Goal: Information Seeking & Learning: Learn about a topic

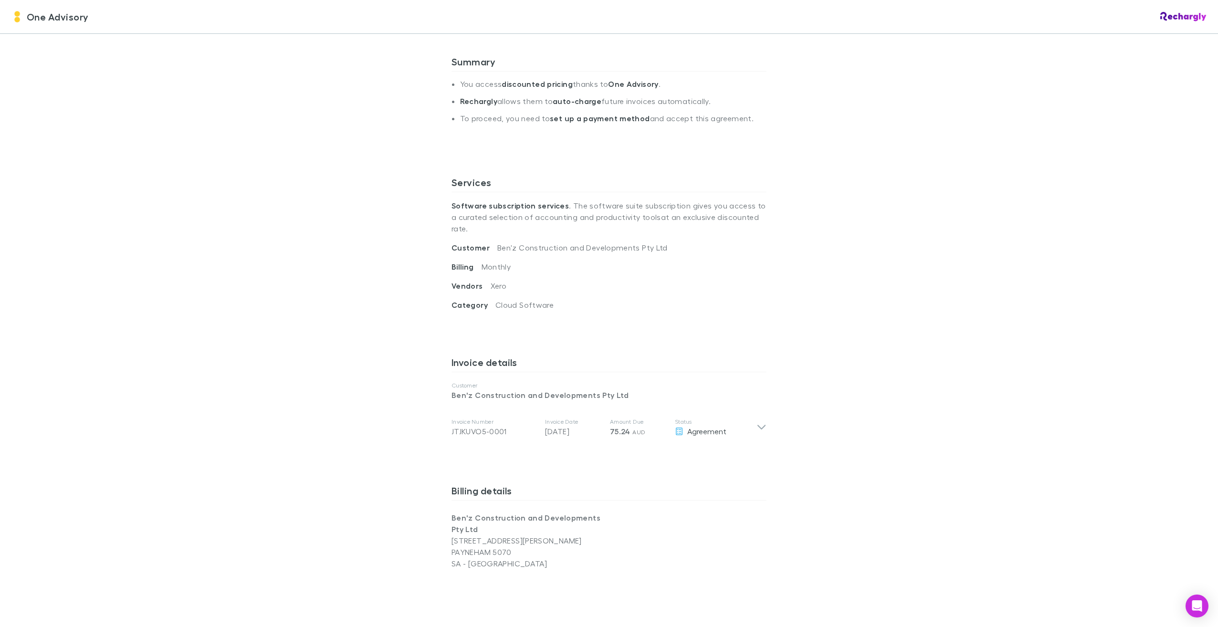
scroll to position [239, 0]
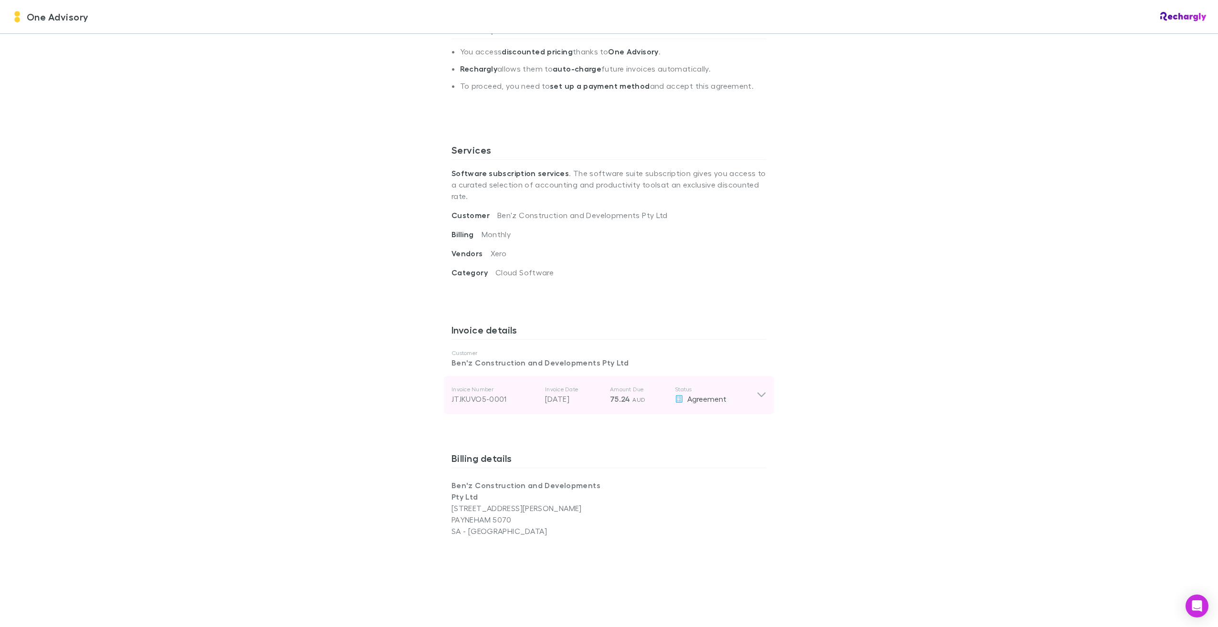
click at [759, 389] on icon at bounding box center [761, 394] width 10 height 11
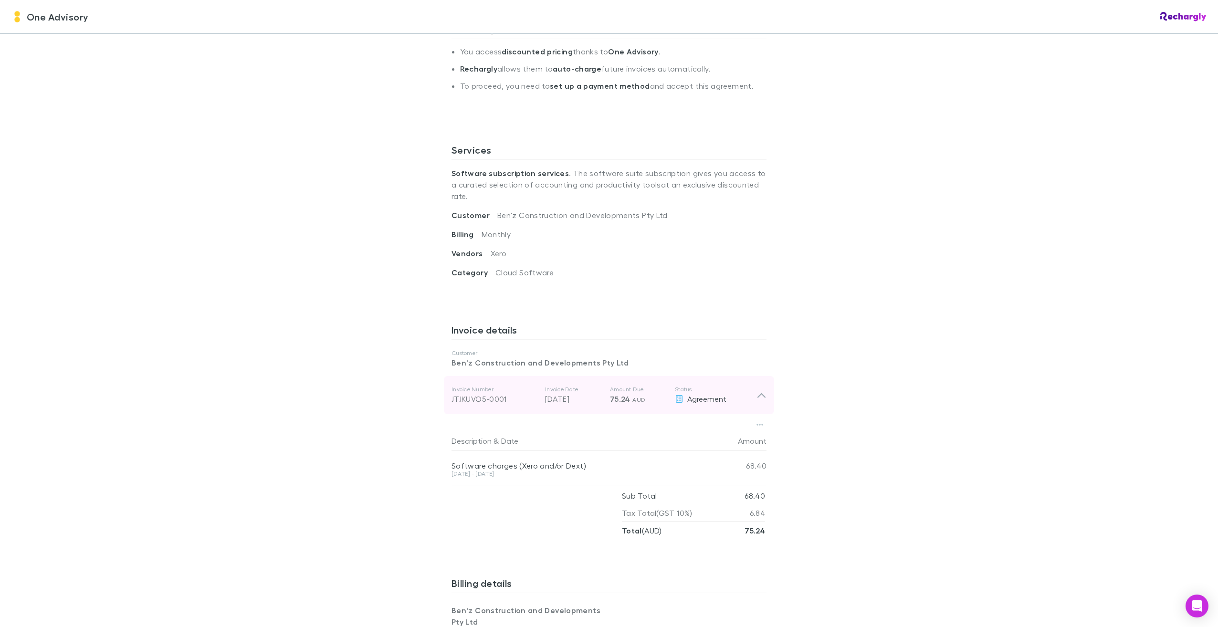
click at [758, 389] on icon at bounding box center [761, 394] width 10 height 11
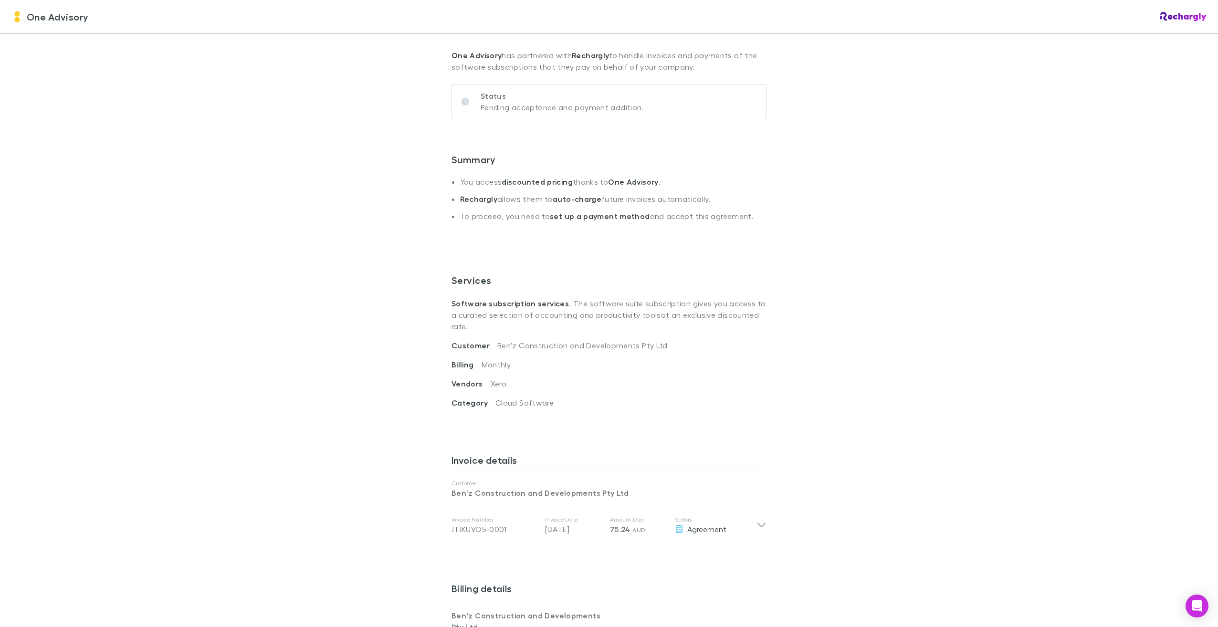
scroll to position [42, 0]
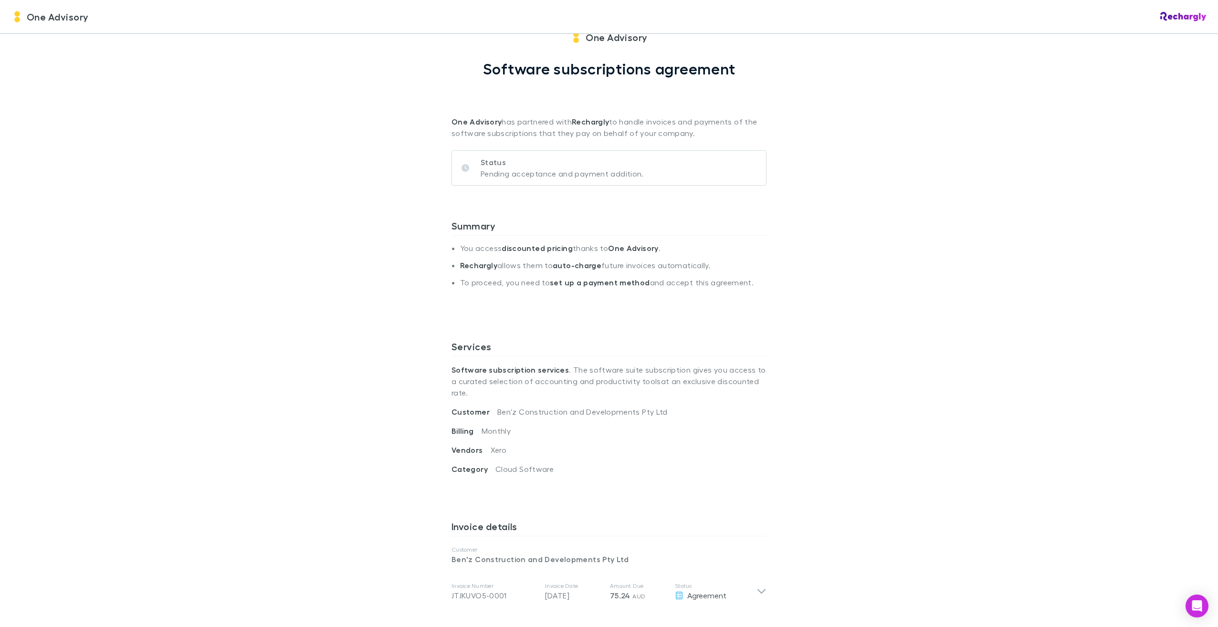
drag, startPoint x: 511, startPoint y: 264, endPoint x: 539, endPoint y: 264, distance: 28.6
click at [512, 264] on li "Rechargly allows them to auto-charge future invoices automatically." at bounding box center [613, 269] width 306 height 17
click at [485, 426] on span "Monthly" at bounding box center [496, 430] width 30 height 9
click at [461, 426] on span "Billing" at bounding box center [466, 431] width 30 height 10
click at [499, 426] on span "Monthly" at bounding box center [496, 430] width 30 height 9
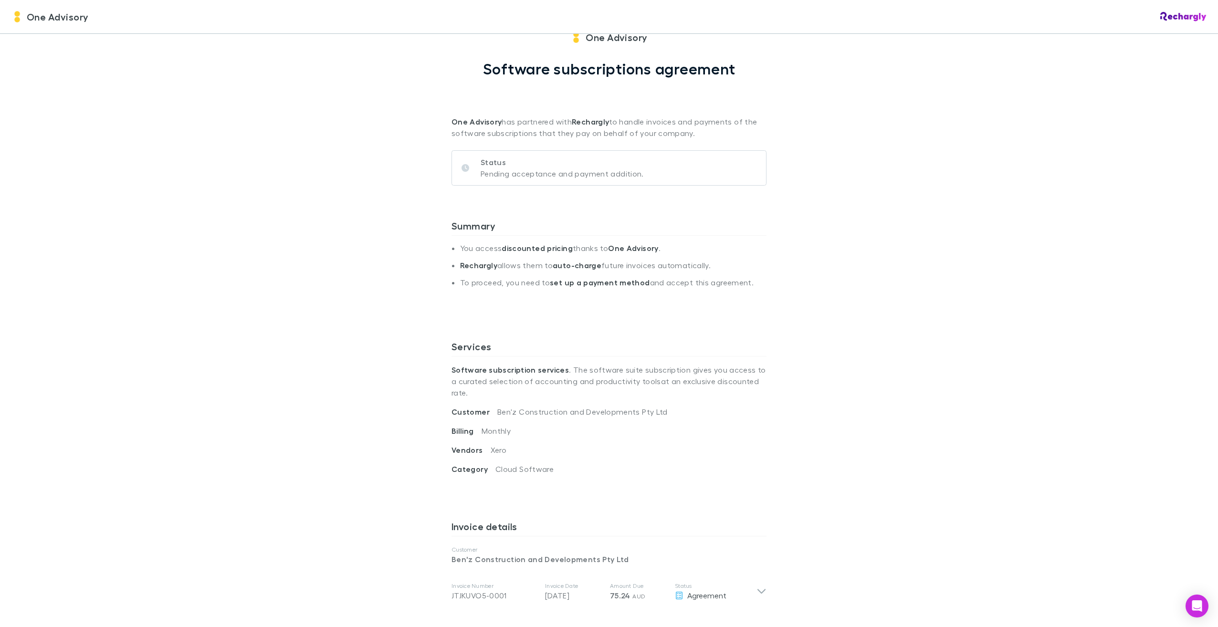
click at [491, 445] on span "Xero" at bounding box center [499, 449] width 16 height 9
click at [508, 464] on span "Cloud Software" at bounding box center [524, 468] width 58 height 9
drag, startPoint x: 532, startPoint y: 388, endPoint x: 526, endPoint y: 415, distance: 27.3
click at [532, 389] on p "Software subscription services . The software suite subscription gives you acce…" at bounding box center [608, 381] width 315 height 50
click at [526, 425] on div "Billing Monthly" at bounding box center [608, 434] width 315 height 19
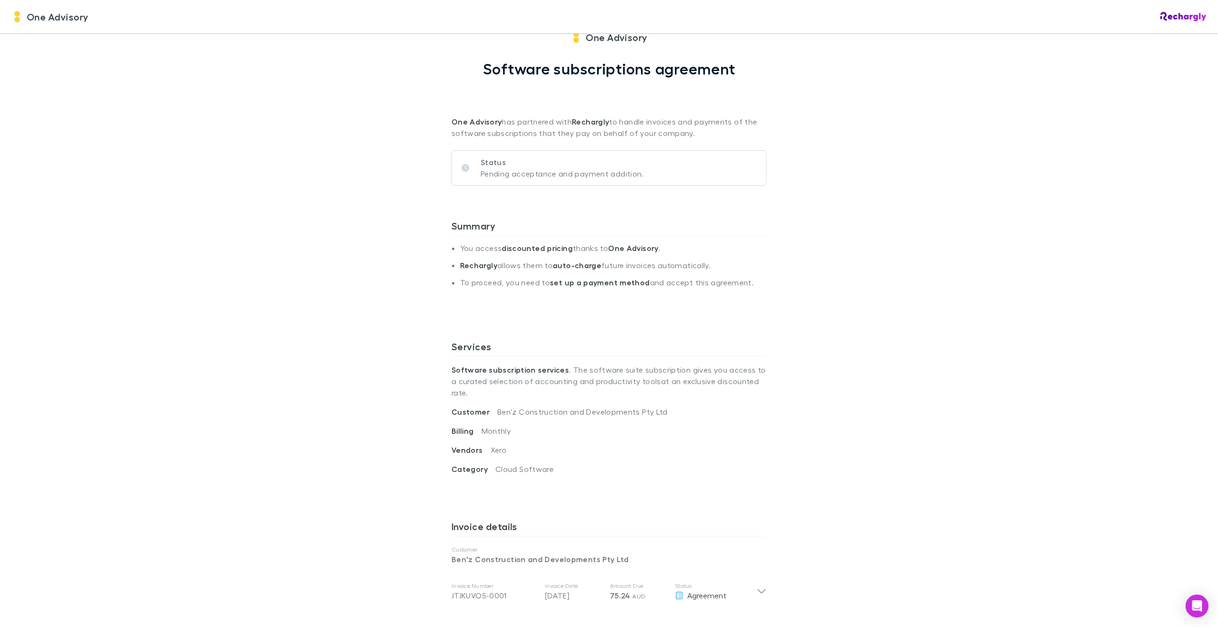
click at [536, 407] on div "Customer Ben'z Construction and Developments Pty Ltd" at bounding box center [608, 415] width 315 height 19
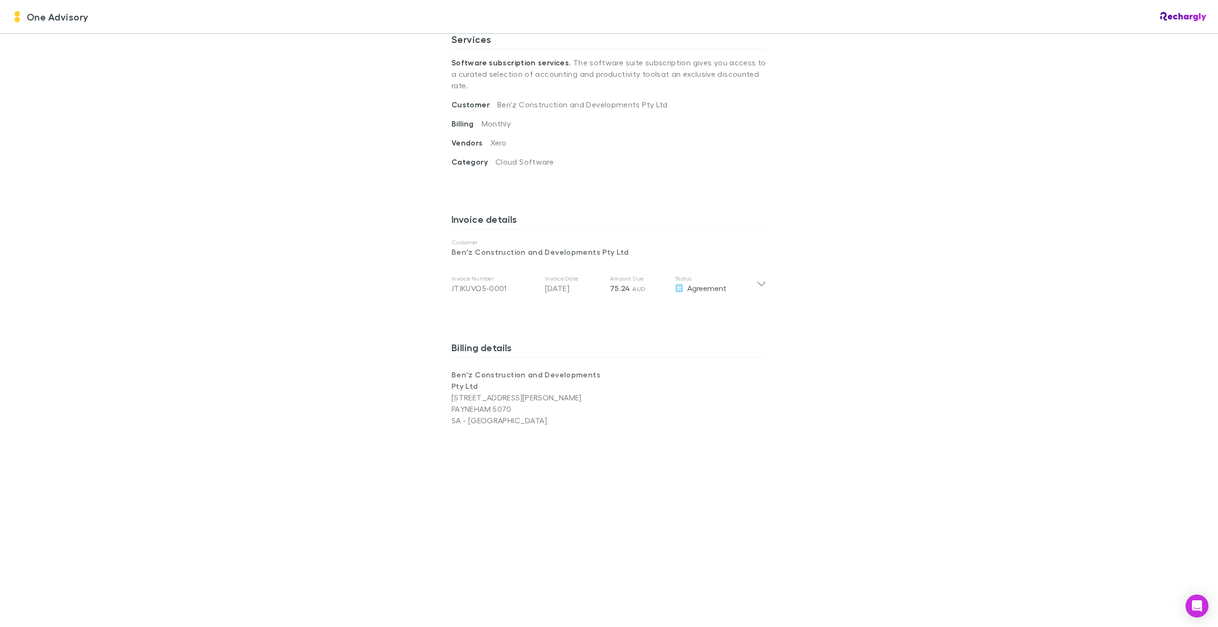
scroll to position [471, 0]
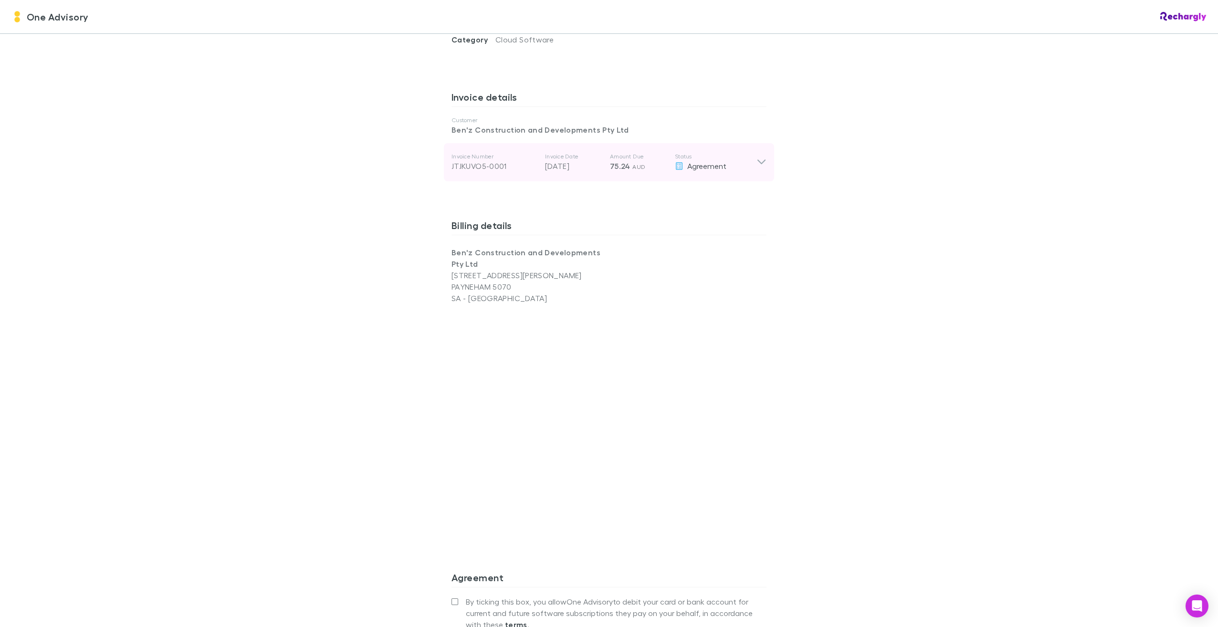
click at [767, 148] on div "Invoice Number JTJKUVO5-0001 Invoice Date [DATE] Amount Due 75.24 AUD Status Ag…" at bounding box center [609, 162] width 330 height 38
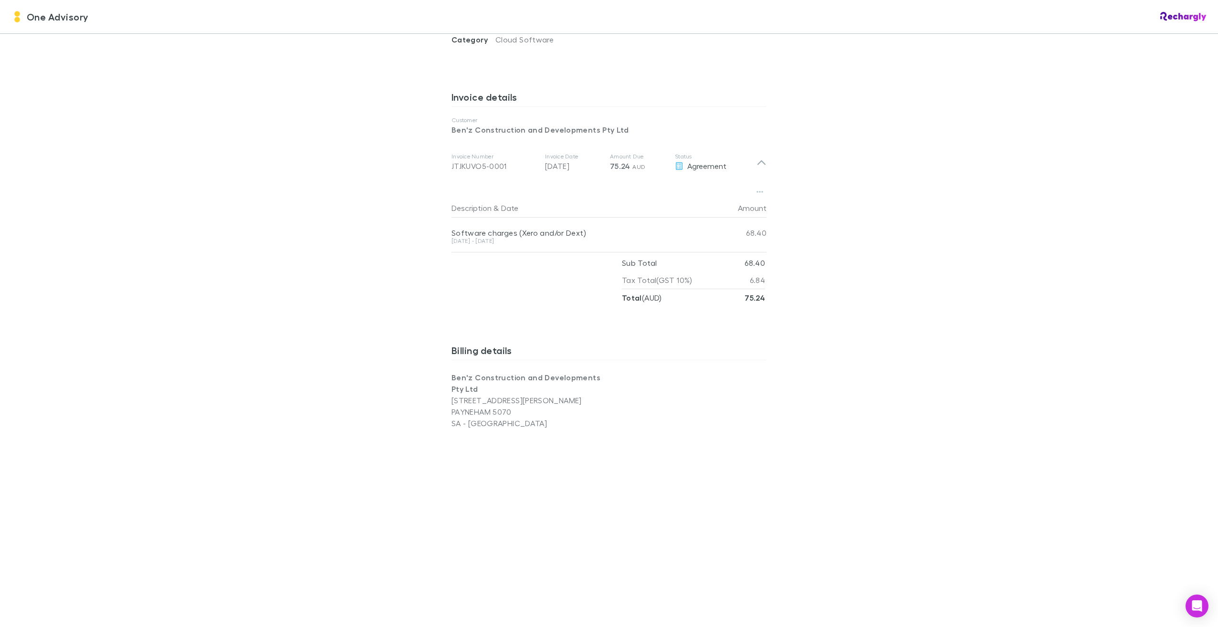
click at [520, 238] on div "[DATE] - [DATE]" at bounding box center [580, 241] width 258 height 6
click at [764, 150] on div "Invoice Number JTJKUVO5-0001 Invoice Date [DATE] Amount Due 75.24 AUD Status Ag…" at bounding box center [609, 162] width 330 height 38
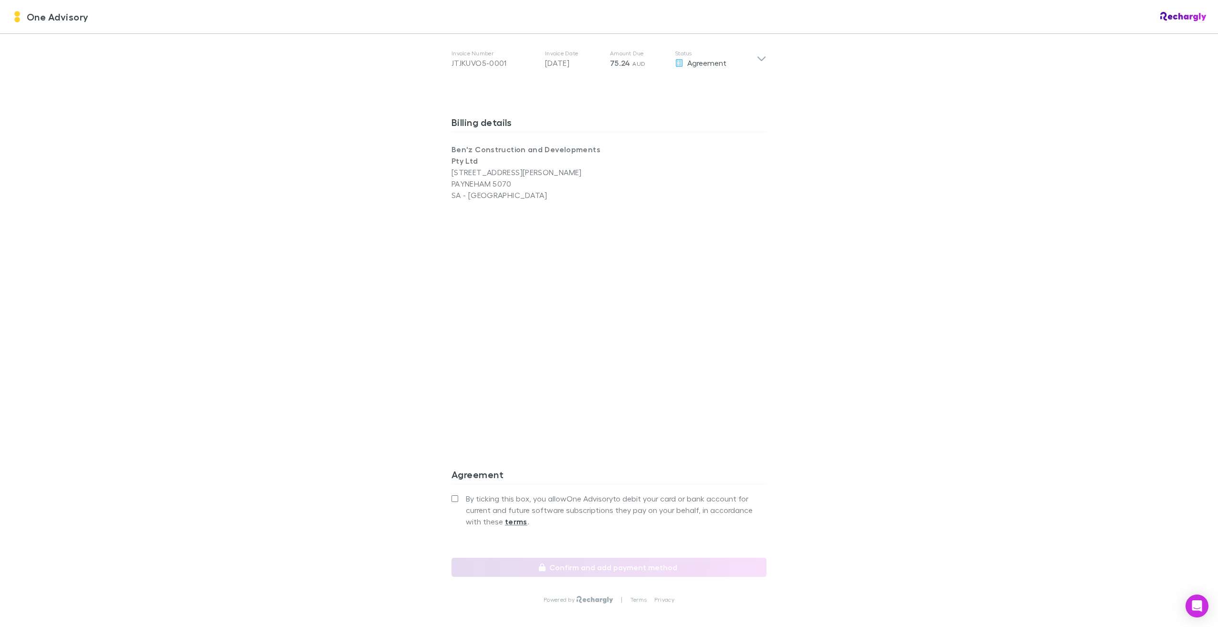
scroll to position [615, 0]
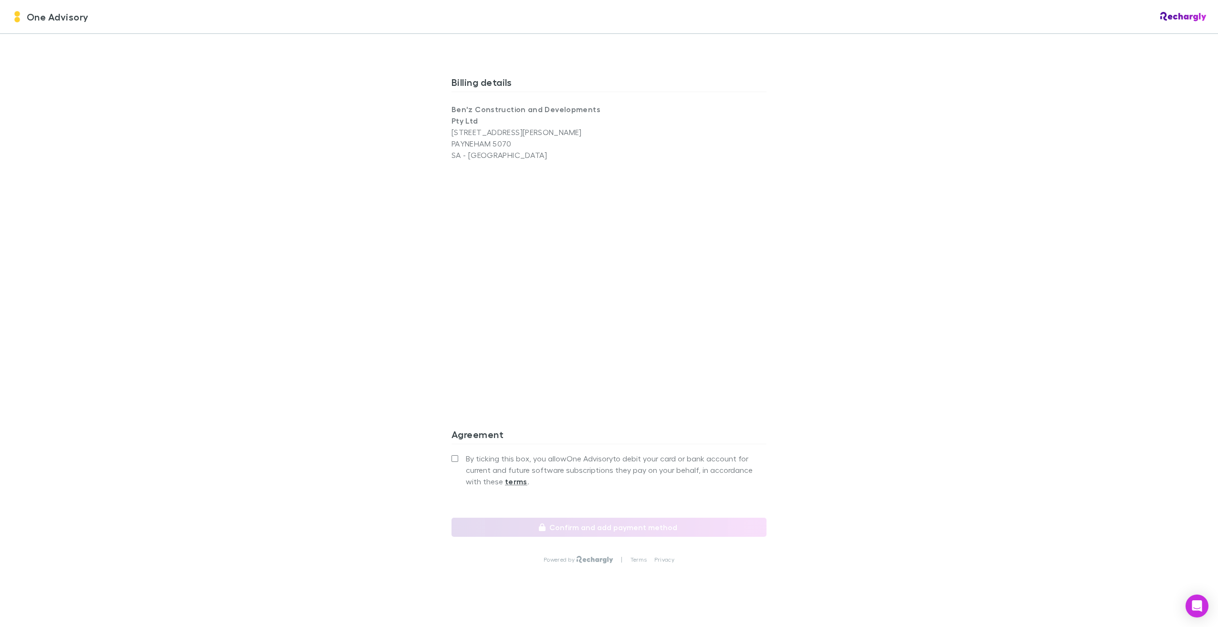
click at [1189, 23] on div "One Advisory" at bounding box center [609, 17] width 1218 height 34
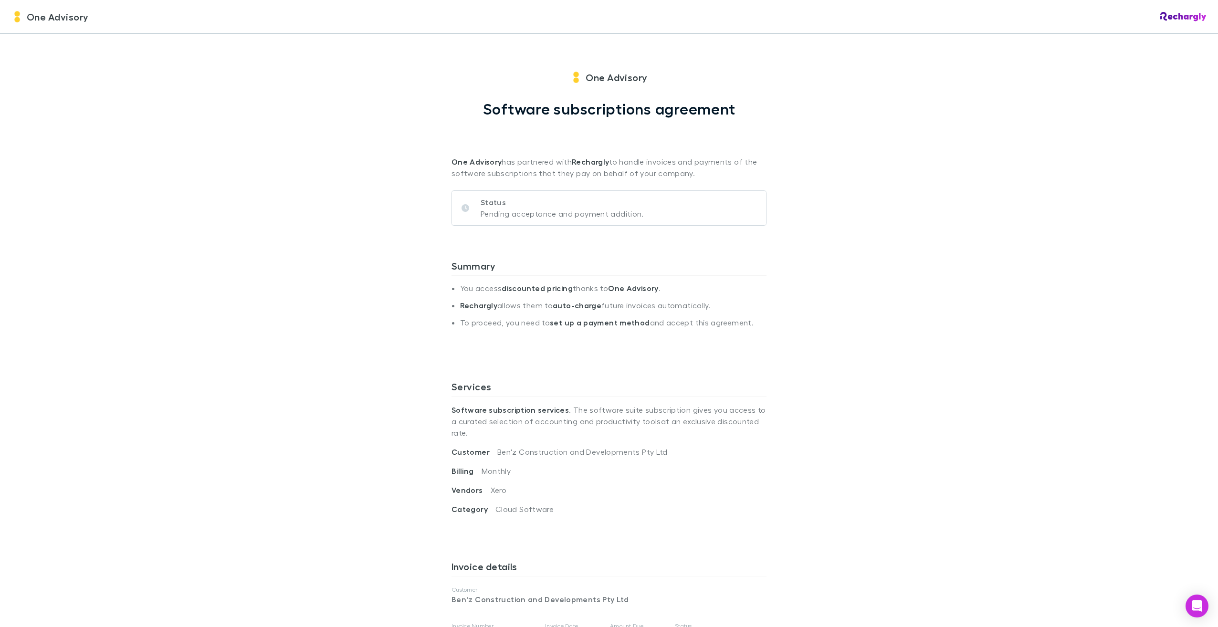
scroll to position [0, 0]
click at [488, 207] on p "Status" at bounding box center [562, 204] width 163 height 11
click at [591, 162] on strong "Rechargly" at bounding box center [590, 164] width 37 height 10
